Goal: Transaction & Acquisition: Purchase product/service

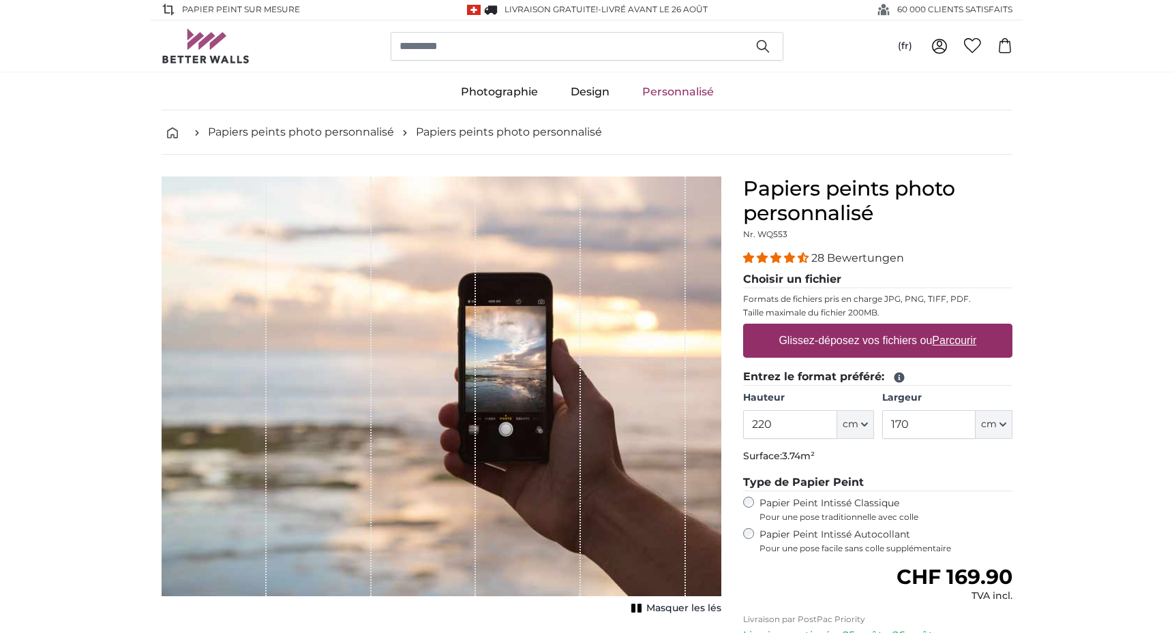
scroll to position [1, 0]
click at [945, 341] on u "Parcourir" at bounding box center [954, 341] width 44 height 12
click at [945, 328] on input "Glissez-déposez vos fichiers ou Parcourir" at bounding box center [877, 326] width 269 height 4
type input "**********"
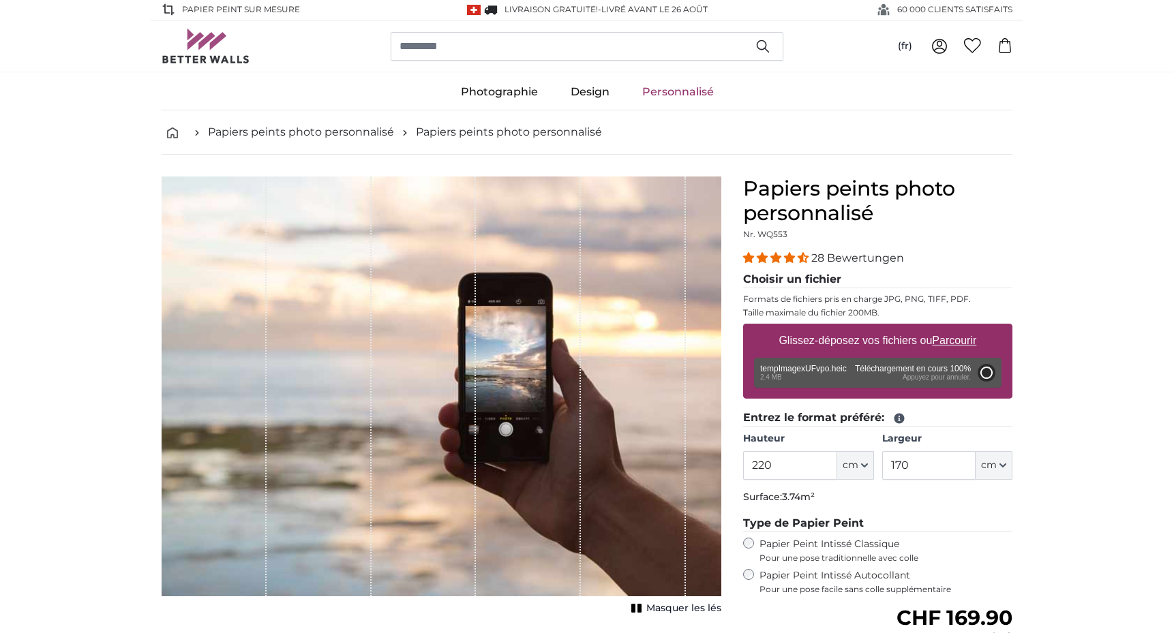
type input "200"
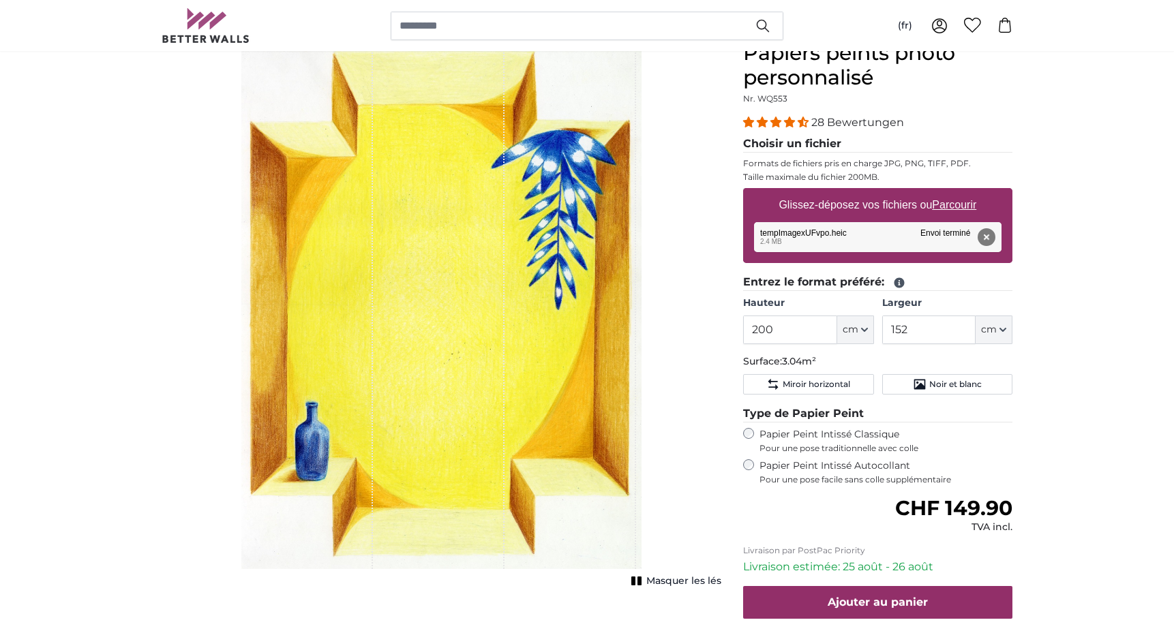
scroll to position [136, 0]
drag, startPoint x: 916, startPoint y: 325, endPoint x: 867, endPoint y: 331, distance: 49.4
click at [867, 331] on div "Hauteur 200 ft cm Centimeter (cm) Inches (inch) Feet (ft. in.) Largeur 152 ft c…" at bounding box center [877, 320] width 269 height 48
type input "170"
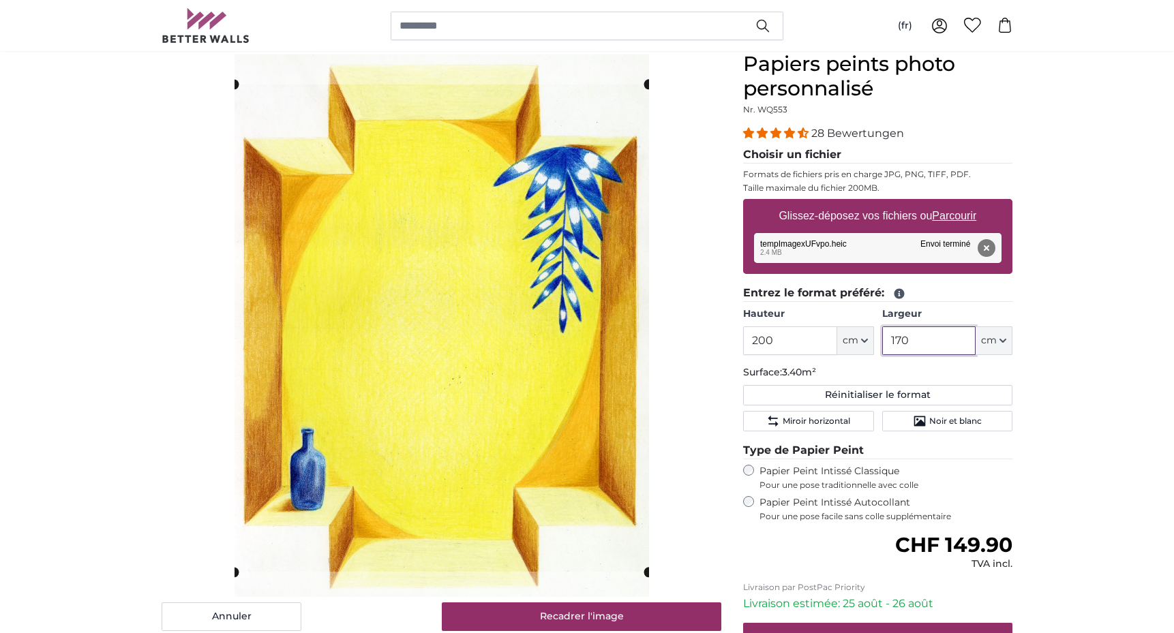
scroll to position [128, 0]
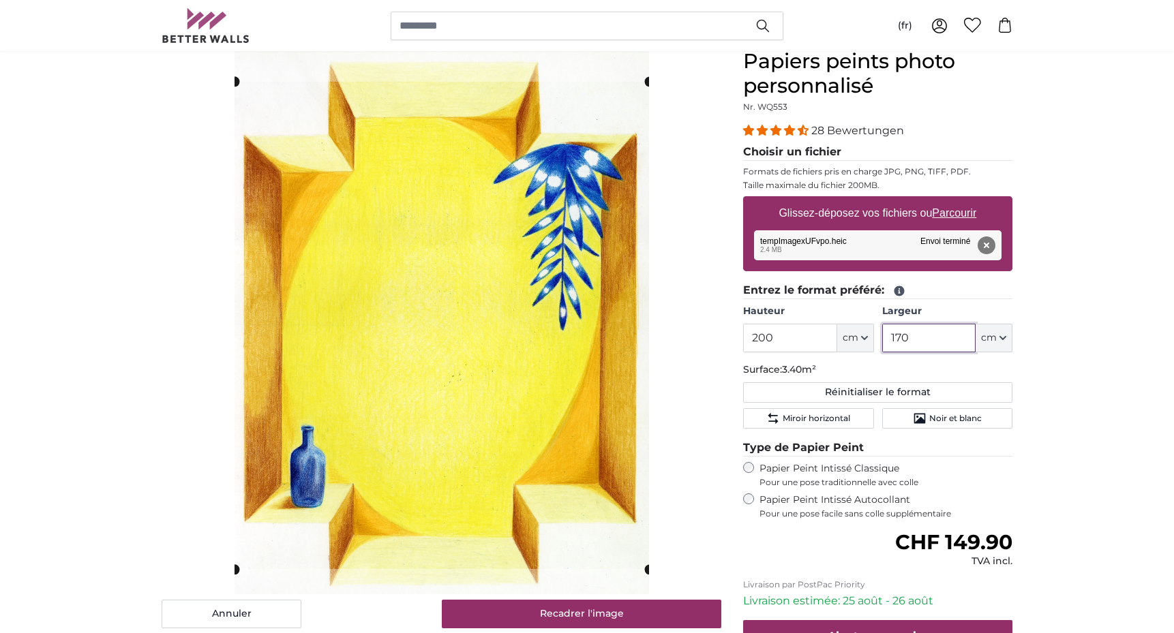
click at [564, 388] on cropper-handle at bounding box center [441, 325] width 414 height 487
click at [230, 586] on div "Annuler Recadrer l'image" at bounding box center [442, 338] width 560 height 579
type input "170"
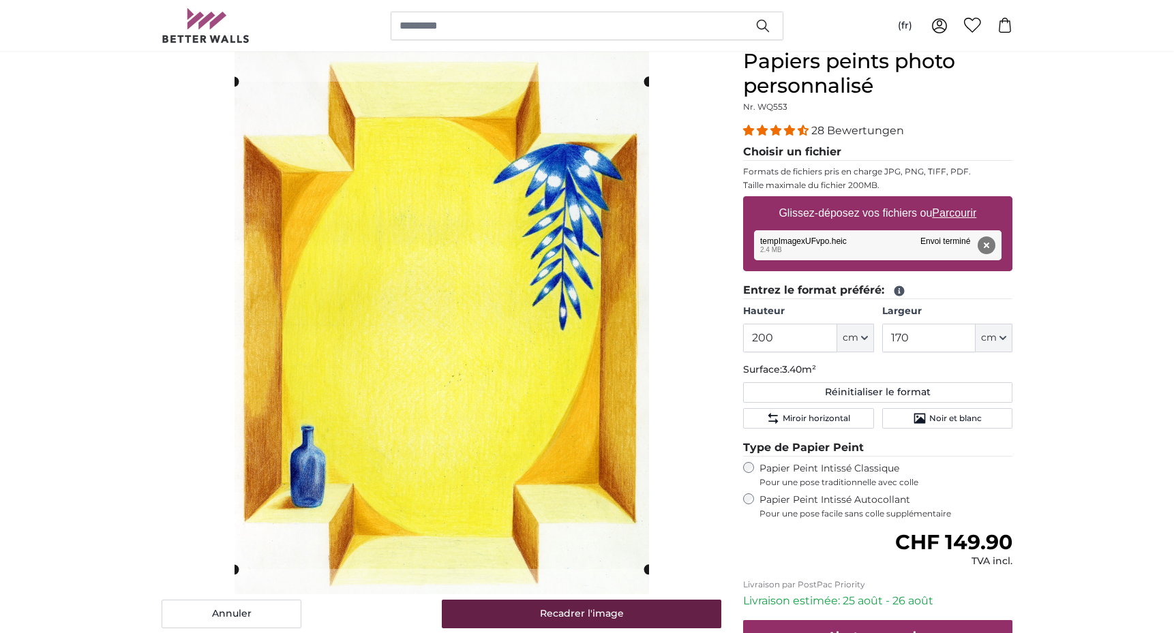
click at [565, 611] on button "Recadrer l'image" at bounding box center [582, 614] width 280 height 29
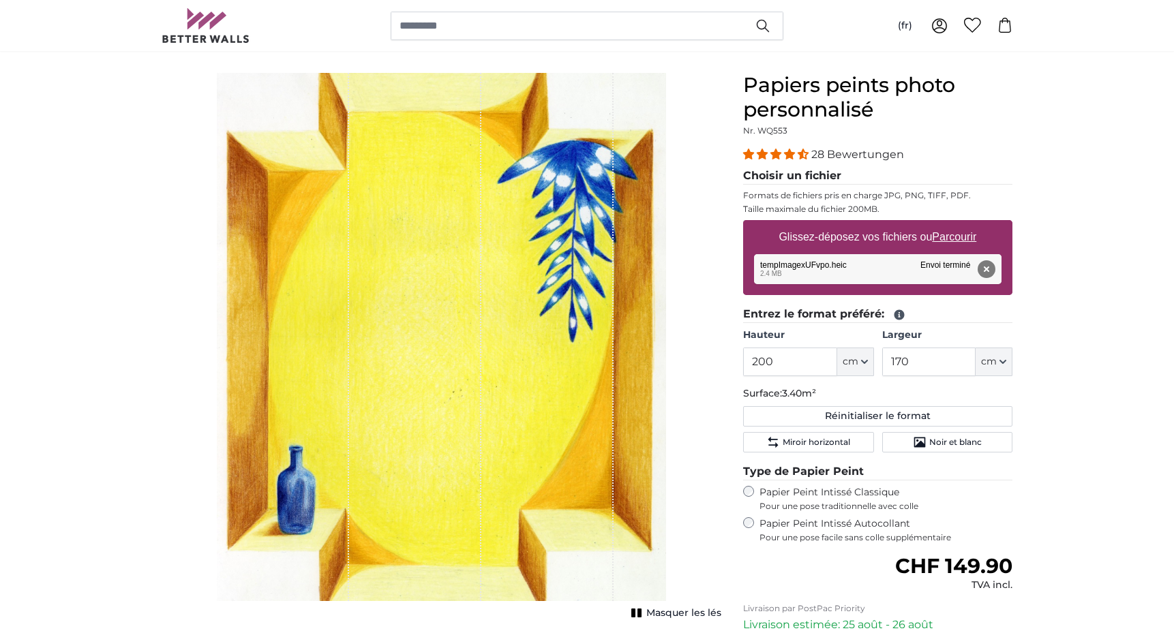
scroll to position [100, 0]
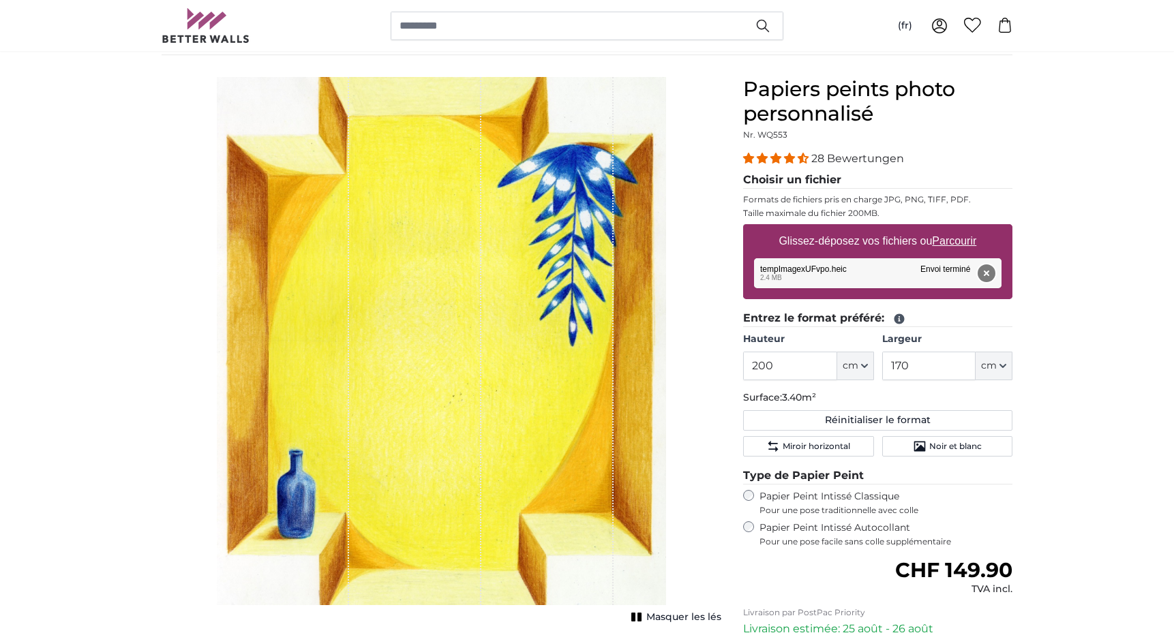
click at [991, 275] on button "Supprimer" at bounding box center [986, 273] width 18 height 18
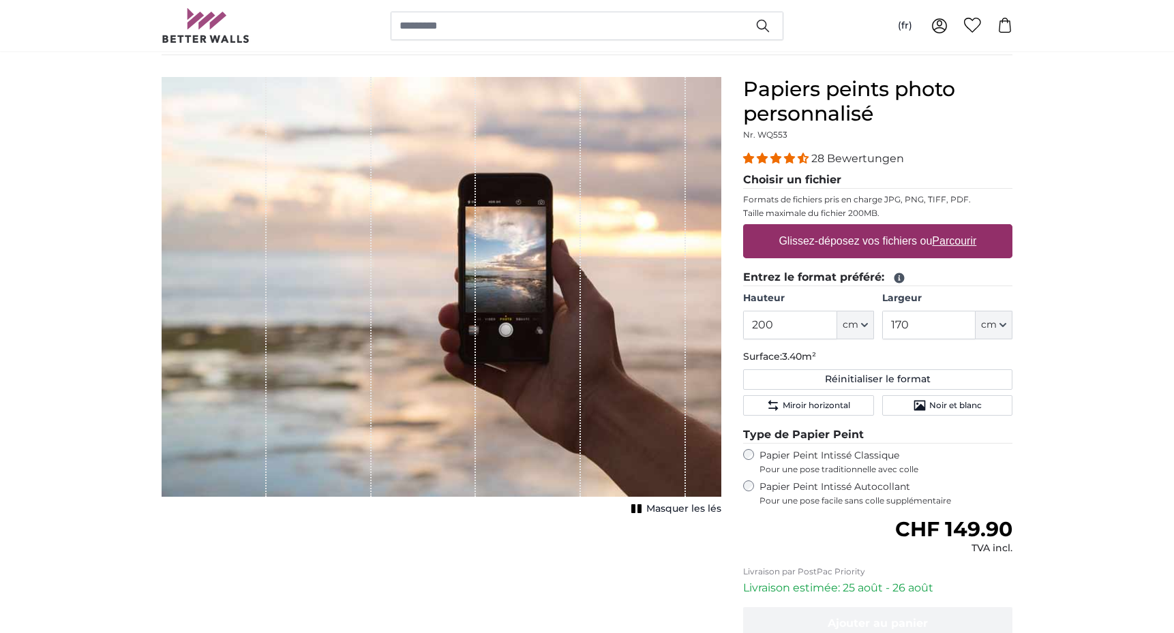
click at [954, 242] on u "Parcourir" at bounding box center [954, 241] width 44 height 12
click at [954, 228] on input "Glissez-déposez vos fichiers ou Parcourir" at bounding box center [877, 226] width 269 height 4
type input "**********"
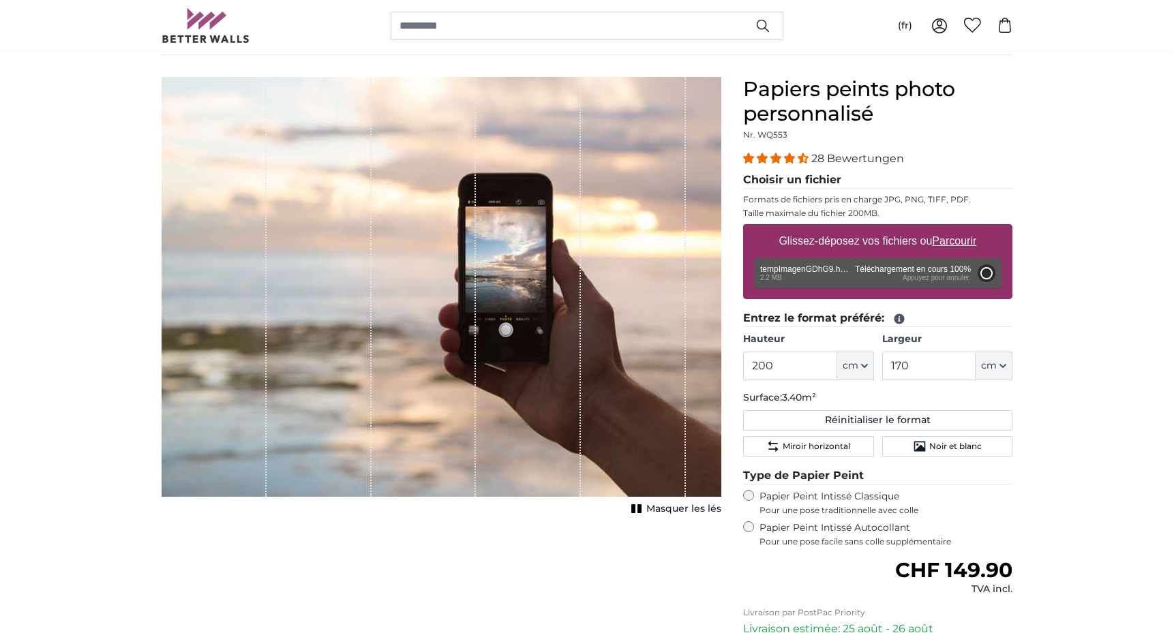
type input "152"
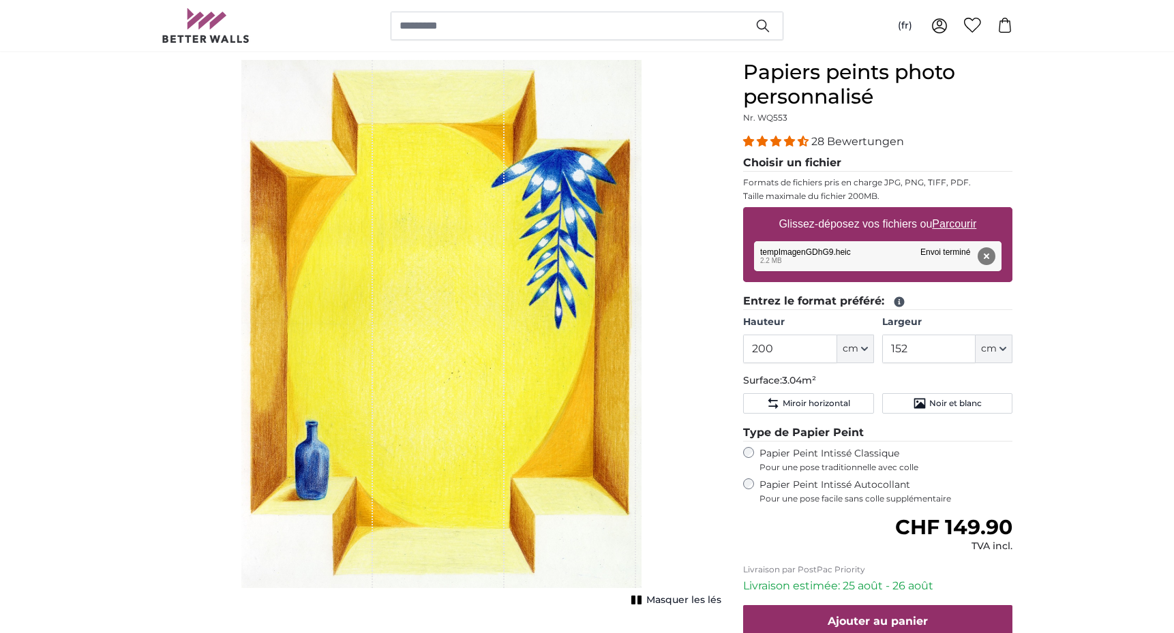
scroll to position [121, 0]
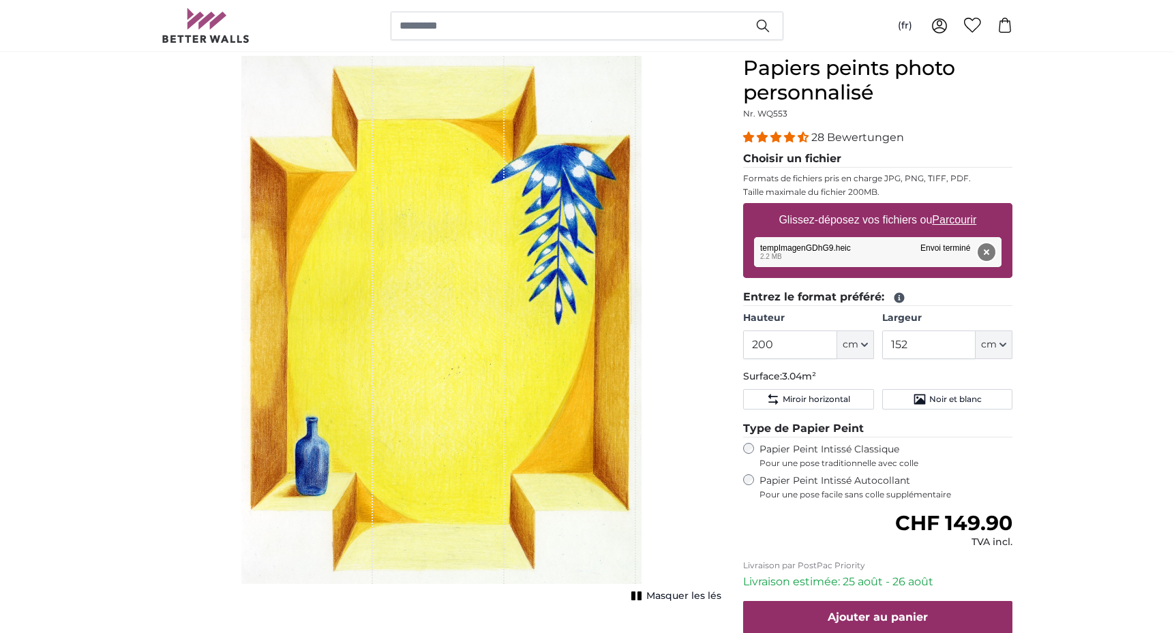
click at [987, 254] on button "Supprimer" at bounding box center [986, 252] width 18 height 18
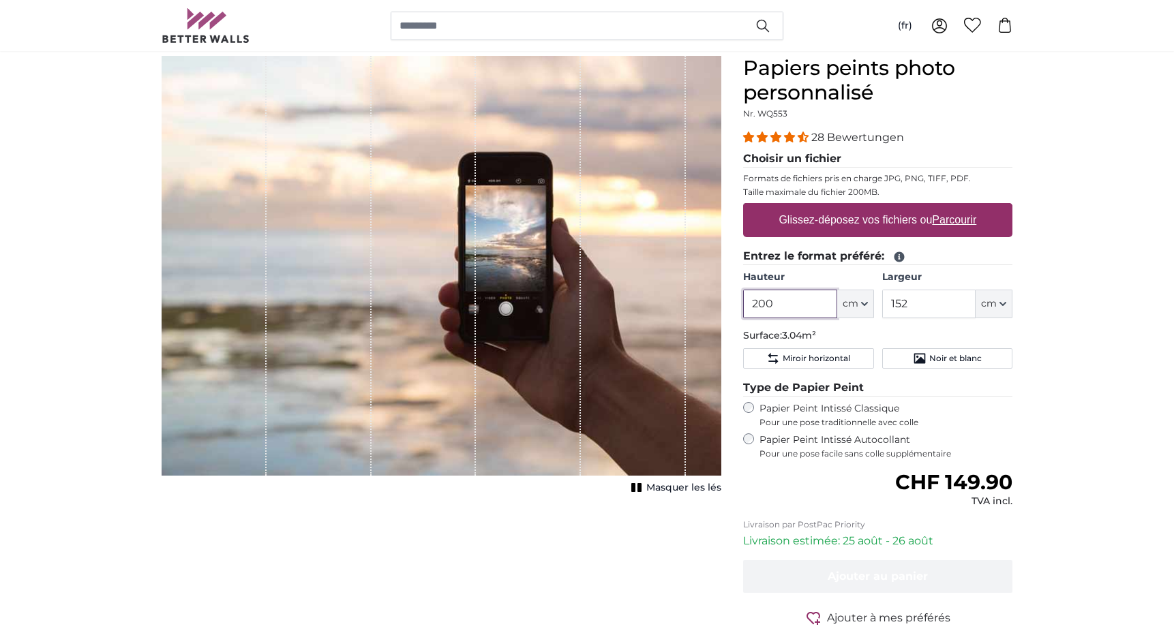
drag, startPoint x: 788, startPoint y: 303, endPoint x: 701, endPoint y: 309, distance: 88.1
click at [701, 309] on product-detail "Annuler Recadrer l'image Masquer les lés Papiers peints photo personnalisé Nr. …" at bounding box center [587, 363] width 872 height 659
type input "220"
drag, startPoint x: 925, startPoint y: 305, endPoint x: 866, endPoint y: 305, distance: 58.6
click at [866, 305] on div "Hauteur 220 ft cm Centimeter (cm) Inches (inch) Feet (ft. in.) Largeur 152 ft c…" at bounding box center [877, 295] width 269 height 48
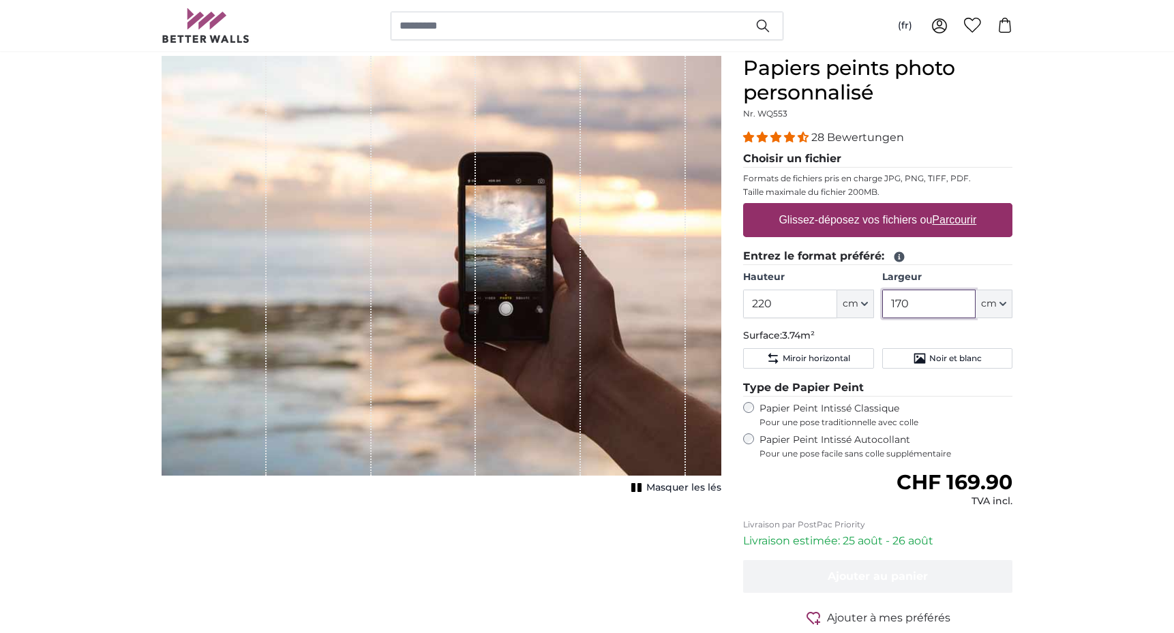
type input "170"
click at [958, 221] on u "Parcourir" at bounding box center [954, 220] width 44 height 12
click at [958, 207] on input "Glissez-déposez vos fichiers ou Parcourir" at bounding box center [877, 205] width 269 height 4
type input "**********"
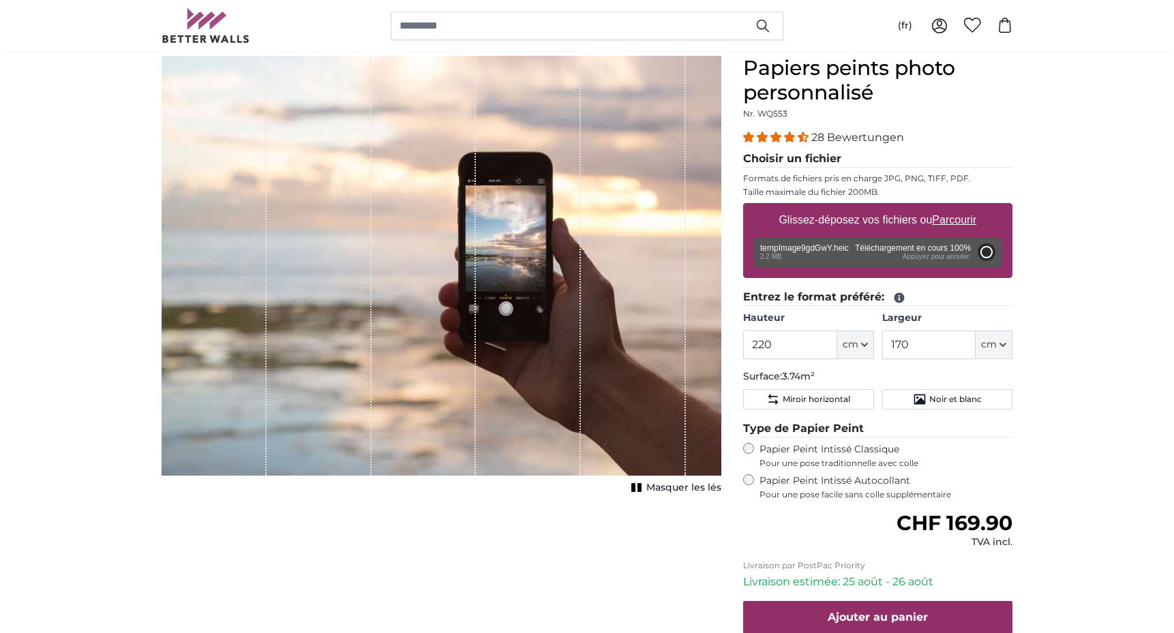
type input "200"
type input "152"
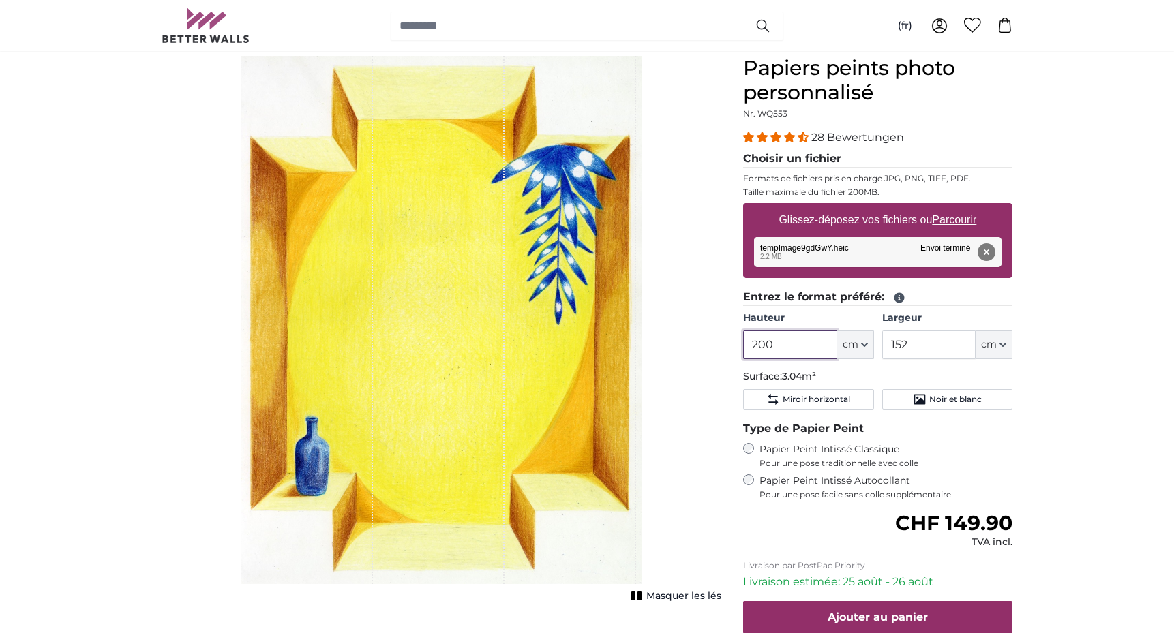
drag, startPoint x: 776, startPoint y: 342, endPoint x: 751, endPoint y: 344, distance: 24.6
click at [751, 344] on input "200" at bounding box center [789, 345] width 93 height 29
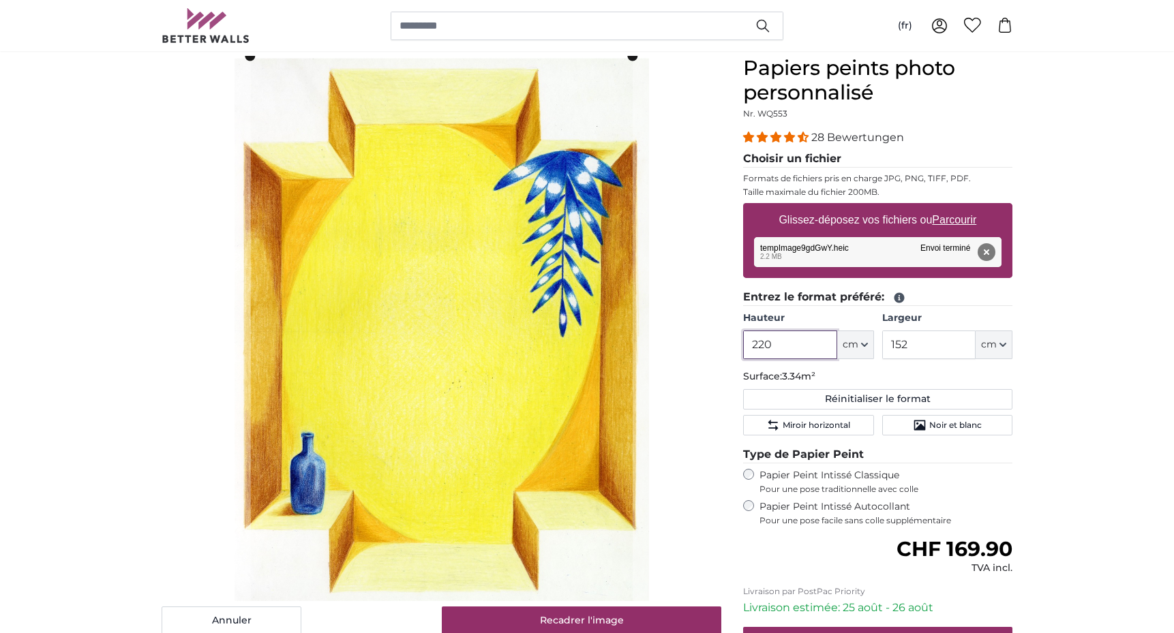
type input "220"
drag, startPoint x: 917, startPoint y: 345, endPoint x: 887, endPoint y: 343, distance: 30.7
click at [887, 343] on input "152" at bounding box center [928, 345] width 93 height 29
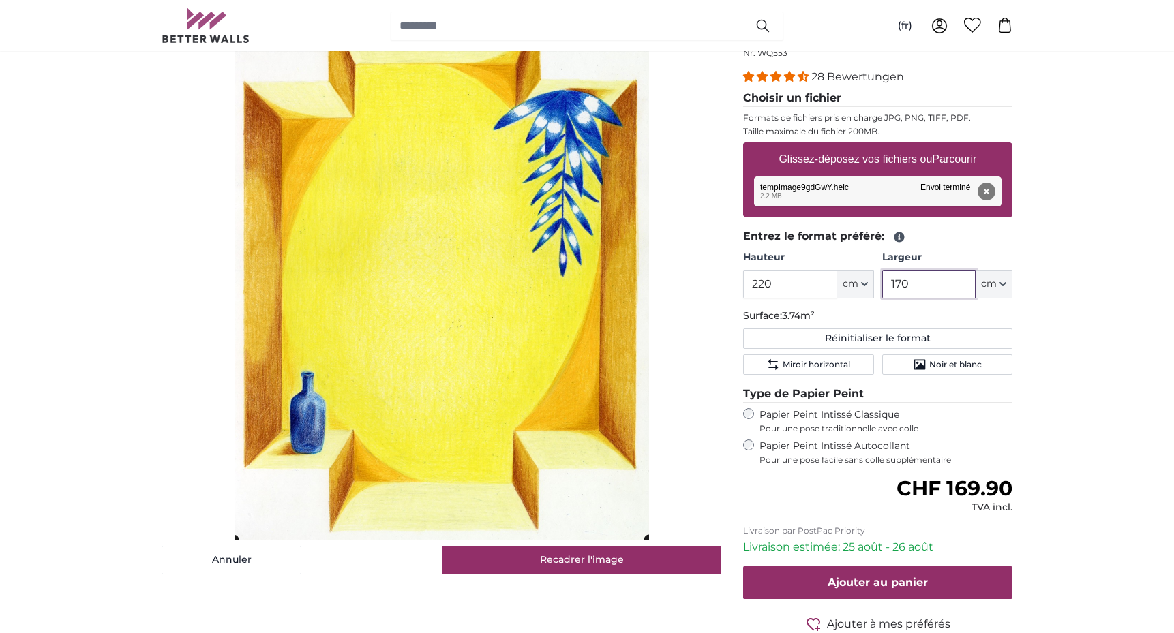
scroll to position [182, 0]
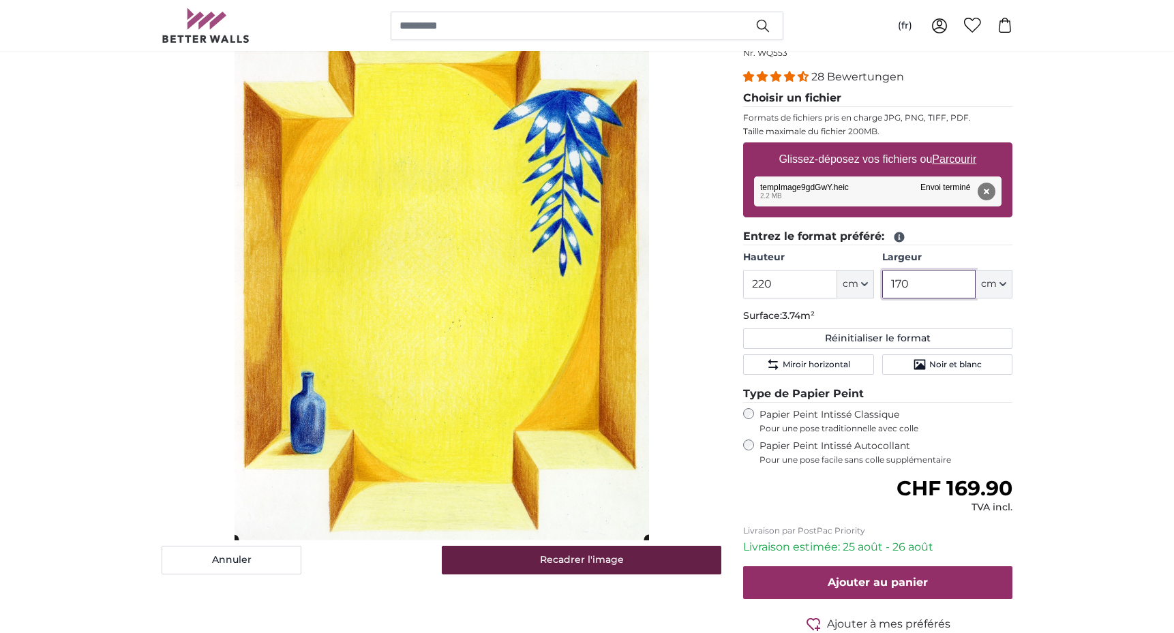
type input "170"
click at [606, 560] on button "Recadrer l'image" at bounding box center [582, 560] width 280 height 29
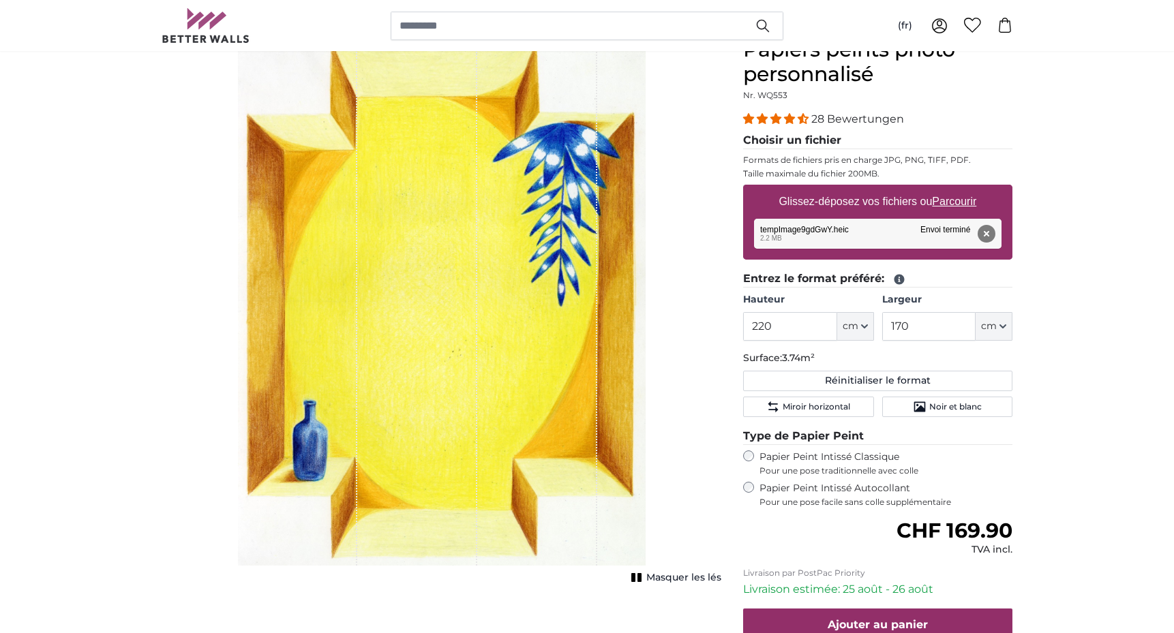
scroll to position [144, 0]
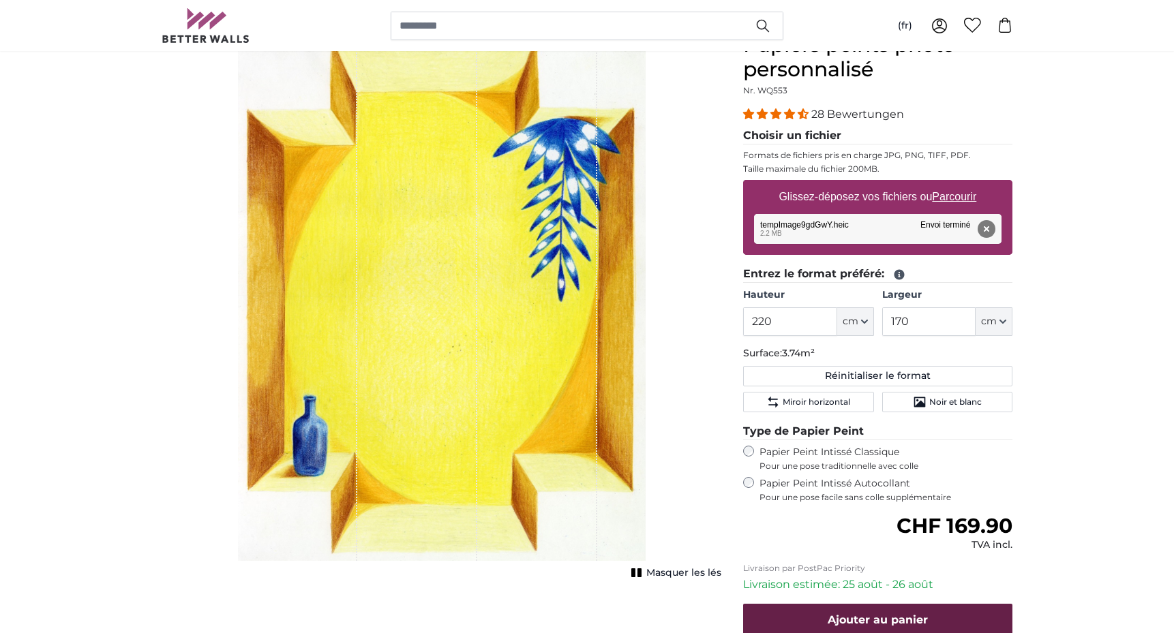
click at [866, 616] on span "Ajouter au panier" at bounding box center [877, 619] width 100 height 13
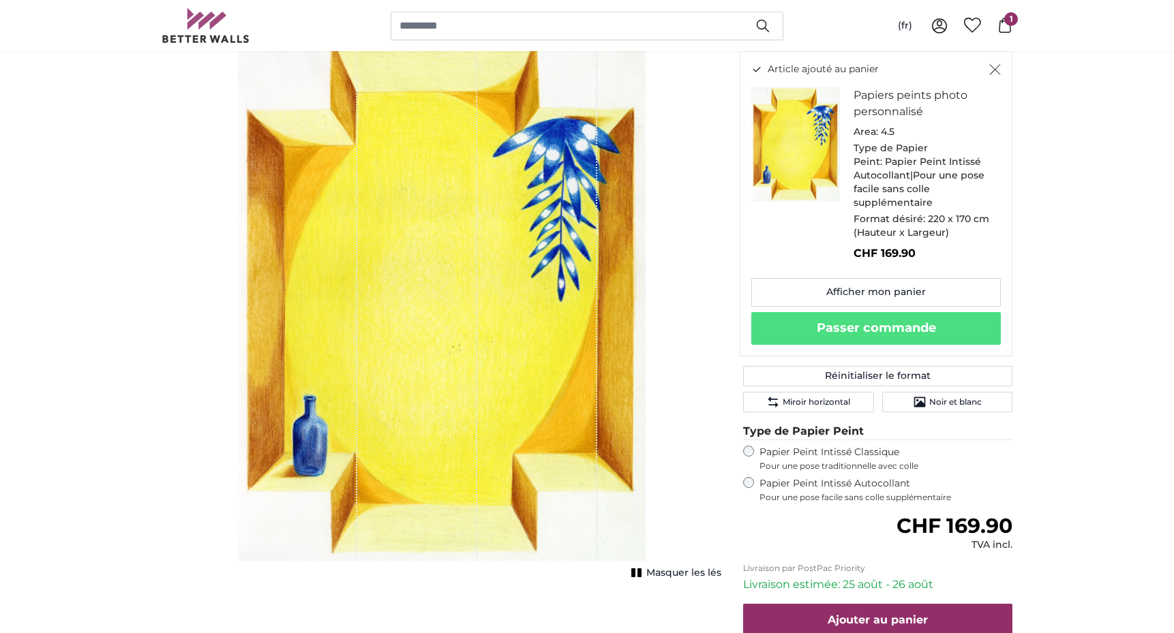
click at [459, 314] on div "1 of 1" at bounding box center [417, 297] width 120 height 528
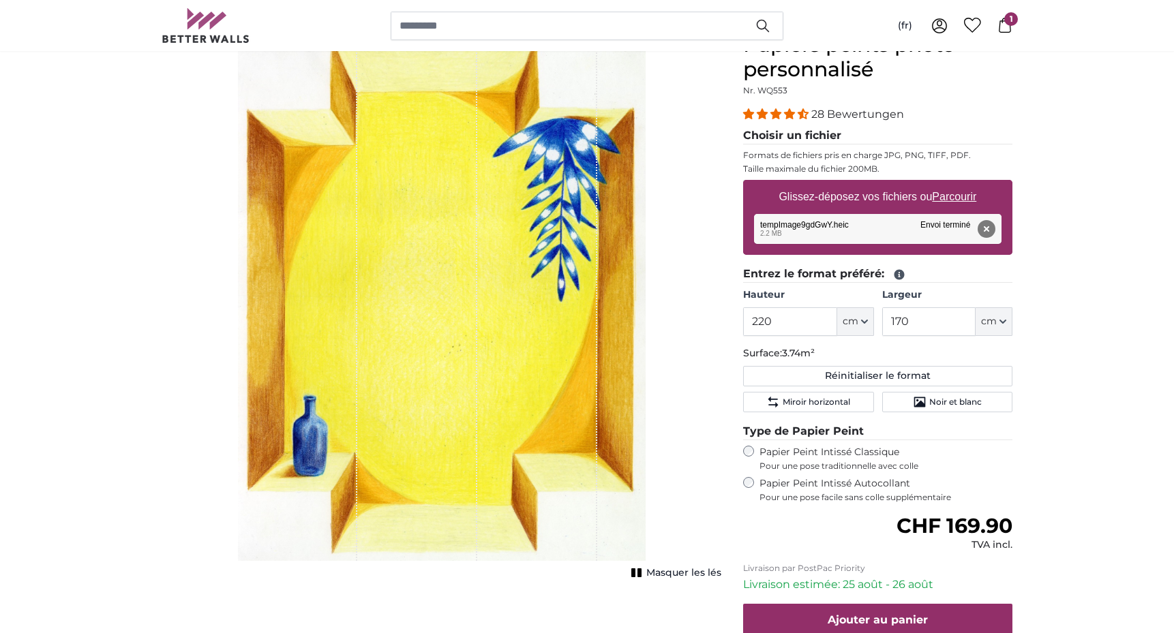
scroll to position [25, 0]
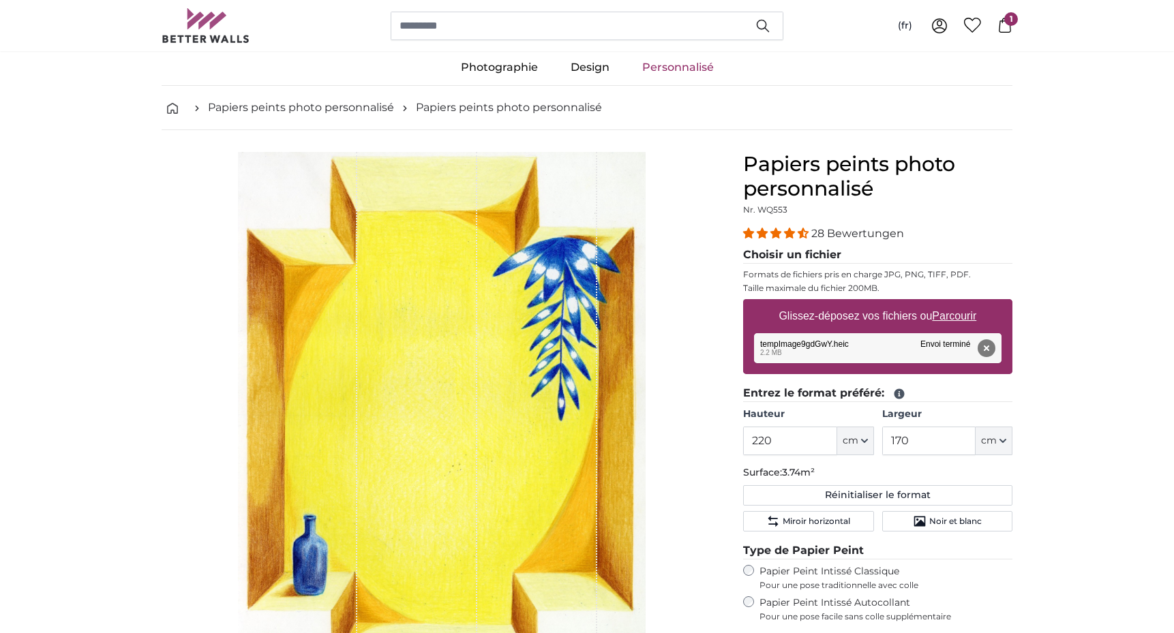
click at [1005, 23] on span "1" at bounding box center [1011, 19] width 14 height 14
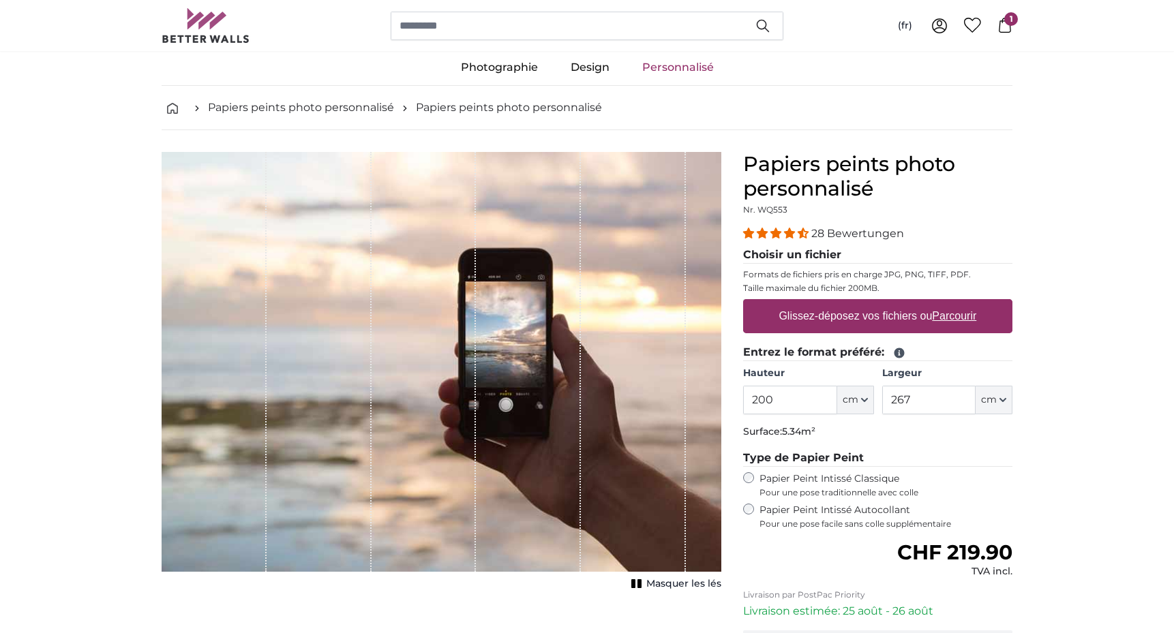
click at [938, 25] on icon at bounding box center [939, 23] width 5 height 6
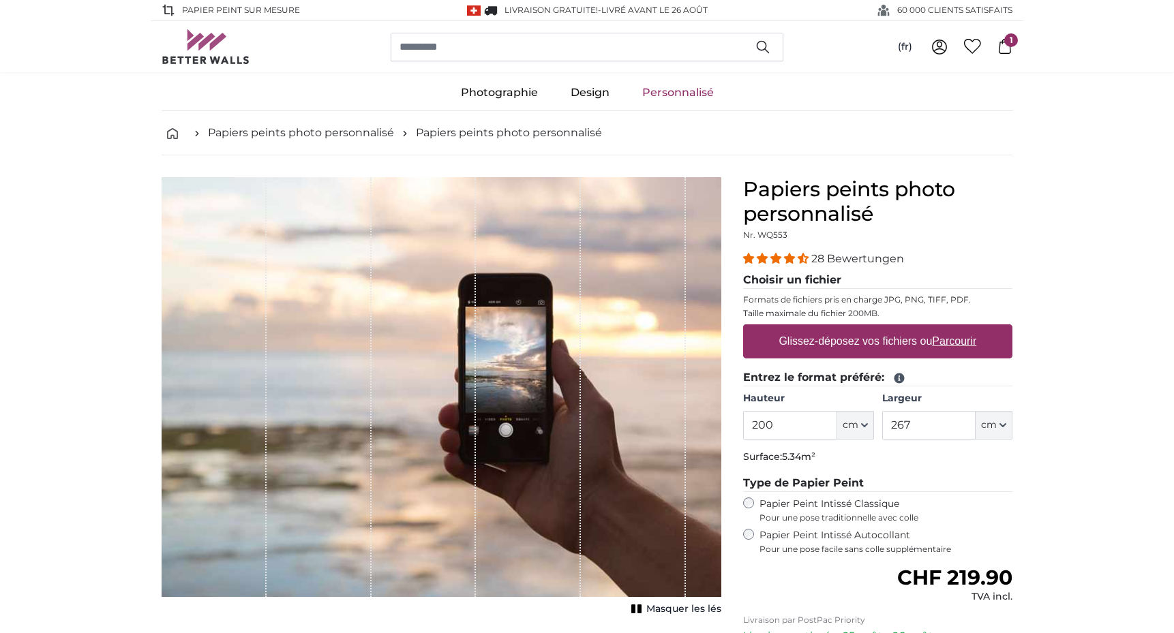
click at [946, 341] on u "Parcourir" at bounding box center [954, 341] width 44 height 12
click at [946, 328] on input "Glissez-déposez vos fichiers ou Parcourir" at bounding box center [877, 326] width 269 height 4
type input "**********"
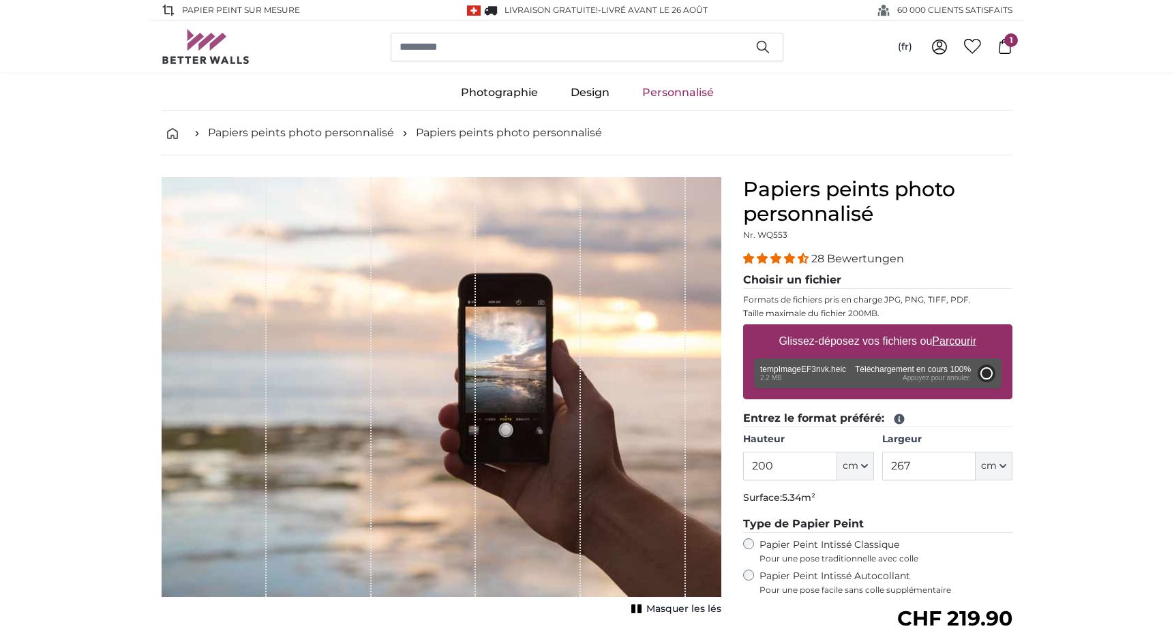
type input "152"
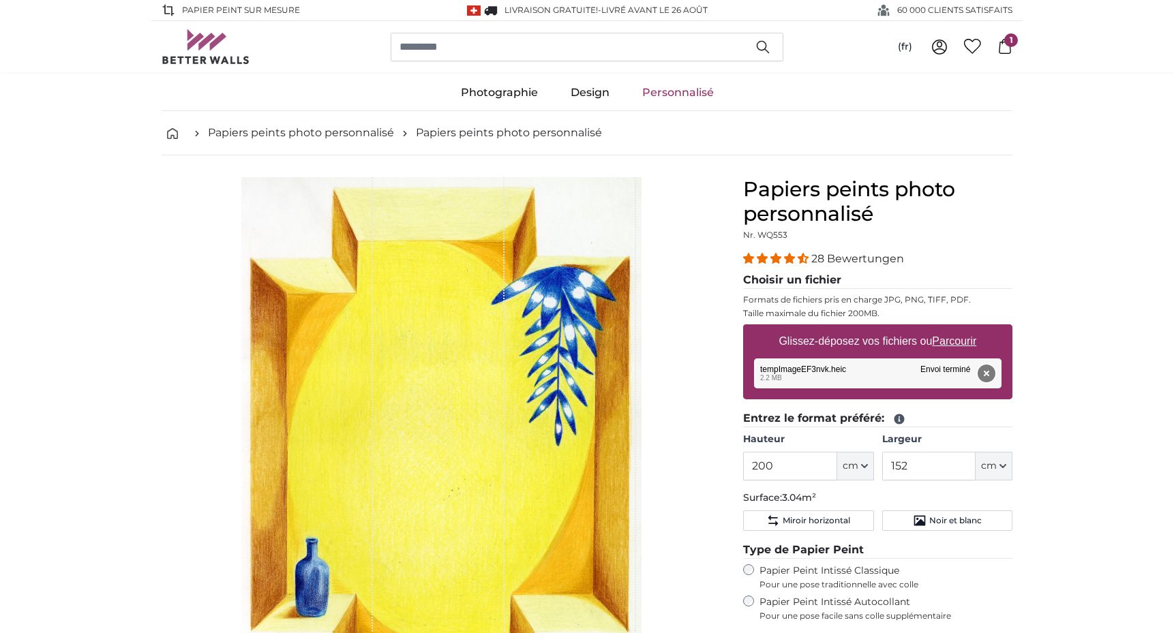
click at [990, 373] on button "Supprimer" at bounding box center [986, 374] width 18 height 18
